Goal: Task Accomplishment & Management: Use online tool/utility

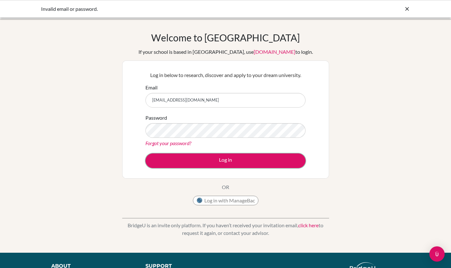
click at [188, 159] on button "Log in" at bounding box center [225, 160] width 160 height 15
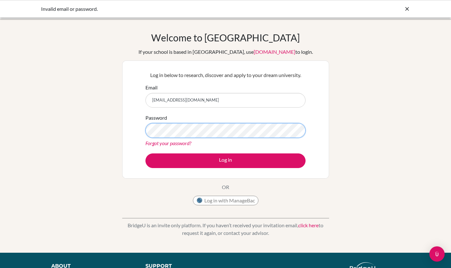
click at [100, 130] on div "Welcome to BridgeU If your school is based in China, use app.bridge-u.com.cn to…" at bounding box center [225, 136] width 451 height 208
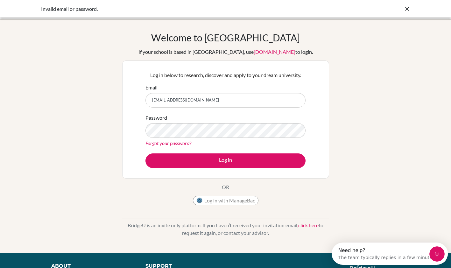
click at [96, 155] on div "Welcome to BridgeU If your school is based in China, use app.bridge-u.com.cn to…" at bounding box center [225, 136] width 451 height 208
click at [188, 157] on button "Log in" at bounding box center [225, 160] width 160 height 15
